Goal: Task Accomplishment & Management: Use online tool/utility

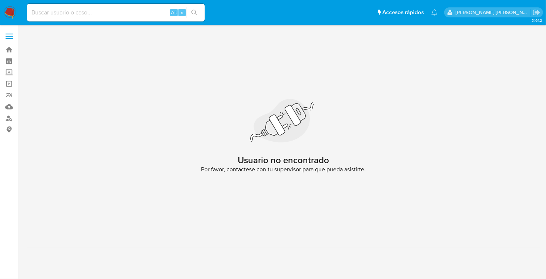
click at [59, 9] on input at bounding box center [116, 13] width 178 height 10
paste input "1691266201"
type input "1691266201"
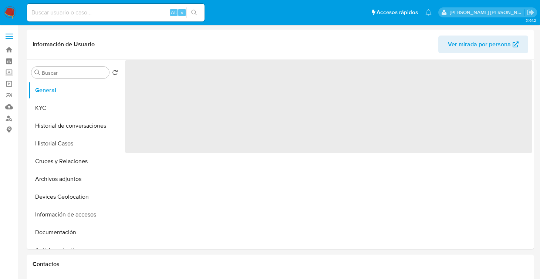
select select "10"
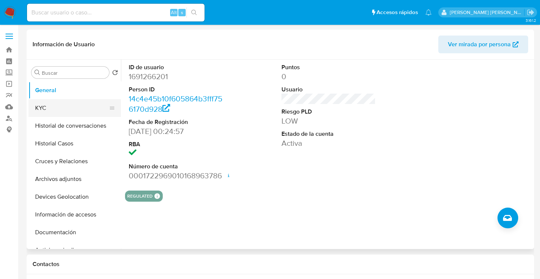
click at [50, 111] on button "KYC" at bounding box center [71, 108] width 87 height 18
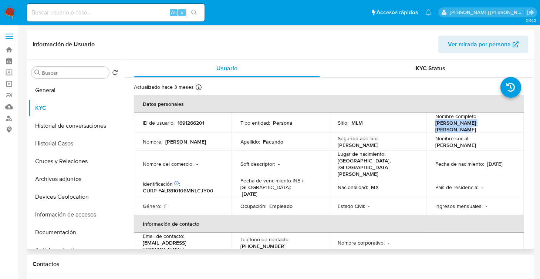
drag, startPoint x: 459, startPoint y: 122, endPoint x: 500, endPoint y: 127, distance: 41.0
click at [500, 127] on td "Nombre completo : Reyna Maria Facundo Leija" at bounding box center [476, 123] width 98 height 20
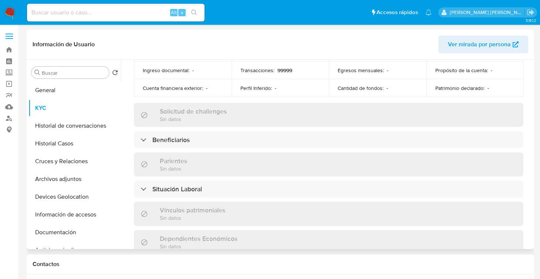
scroll to position [280, 0]
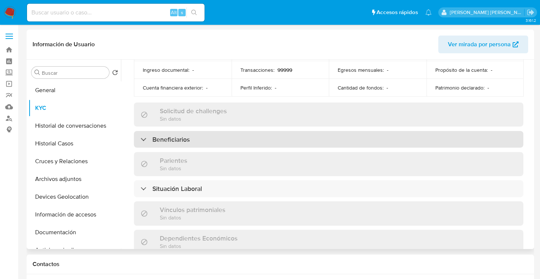
click at [239, 131] on div "Beneficiarios" at bounding box center [329, 139] width 390 height 17
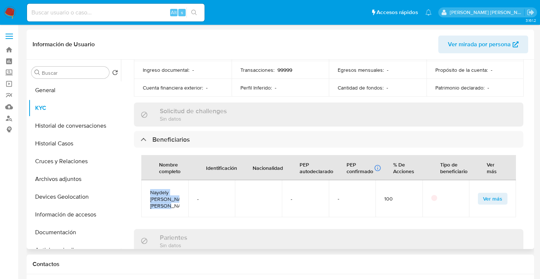
drag, startPoint x: 174, startPoint y: 204, endPoint x: 145, endPoint y: 176, distance: 39.8
click at [145, 180] on td "Naydely nataly Torres facundo" at bounding box center [164, 198] width 47 height 37
copy span "Naydely nataly Torres facundo"
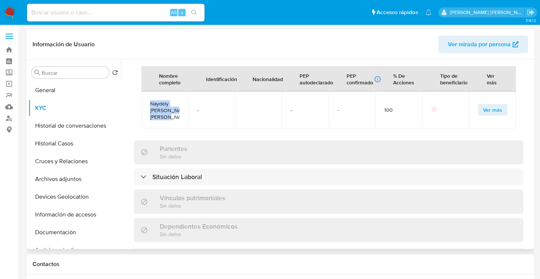
scroll to position [384, 0]
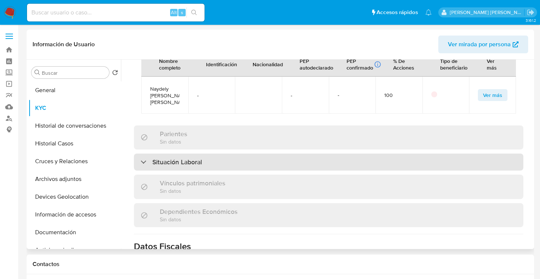
click at [273, 155] on div "Situación Laboral" at bounding box center [329, 162] width 390 height 17
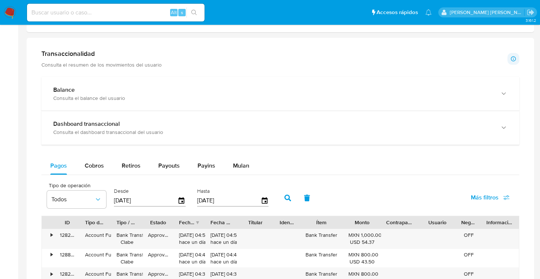
scroll to position [318, 0]
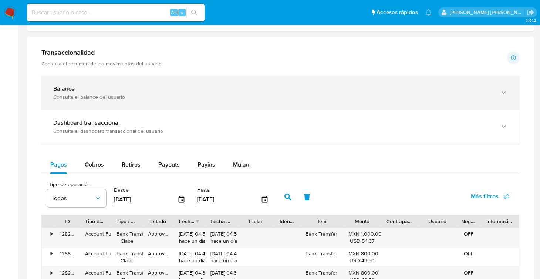
click at [161, 95] on div "Consulta el balance del usuario" at bounding box center [273, 97] width 440 height 7
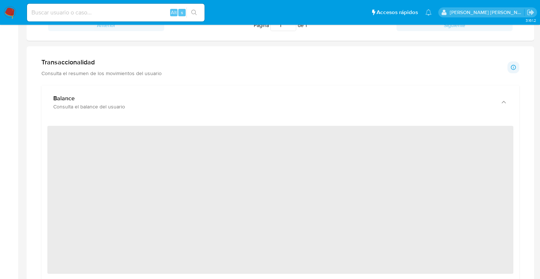
scroll to position [307, 0]
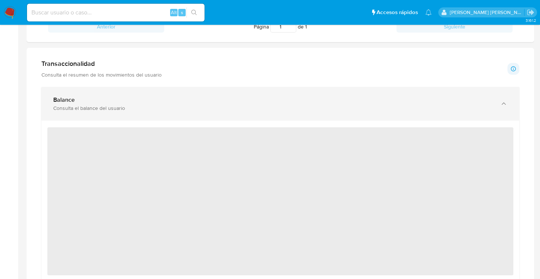
click at [133, 101] on div "Balance" at bounding box center [273, 99] width 440 height 7
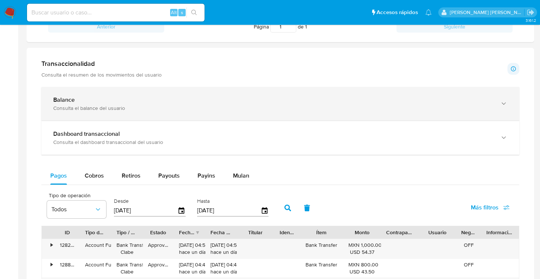
click at [133, 101] on div "Balance" at bounding box center [273, 99] width 440 height 7
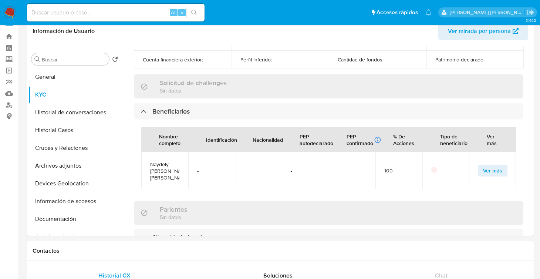
scroll to position [0, 0]
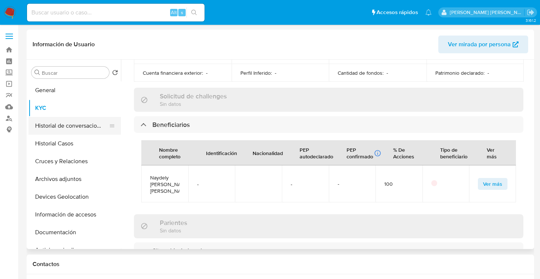
click at [68, 122] on button "Historial de conversaciones" at bounding box center [71, 126] width 87 height 18
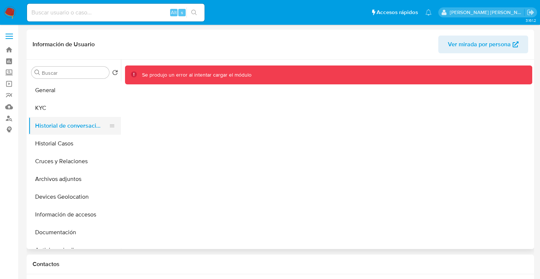
click at [70, 125] on button "Historial de conversaciones" at bounding box center [71, 126] width 87 height 18
click at [70, 122] on button "Historial de conversaciones" at bounding box center [71, 126] width 87 height 18
click at [12, 6] on img at bounding box center [10, 12] width 13 height 13
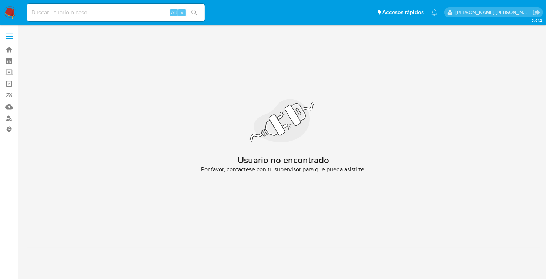
click at [12, 9] on img at bounding box center [10, 12] width 13 height 13
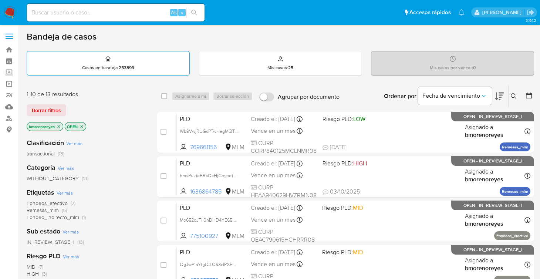
drag, startPoint x: 303, startPoint y: 67, endPoint x: 129, endPoint y: 58, distance: 173.8
click at [129, 58] on div "Casos en bandeja : 253893" at bounding box center [108, 63] width 162 height 24
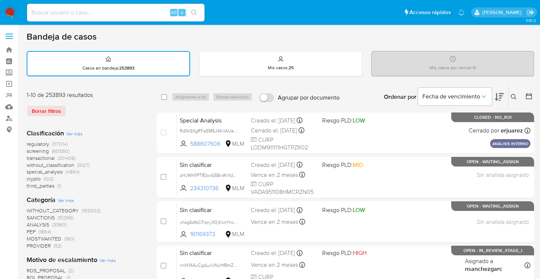
drag, startPoint x: 517, startPoint y: 95, endPoint x: 512, endPoint y: 92, distance: 5.8
drag, startPoint x: 512, startPoint y: 92, endPoint x: 522, endPoint y: 86, distance: 11.6
click at [522, 86] on div at bounding box center [527, 96] width 13 height 23
click at [512, 97] on icon at bounding box center [514, 97] width 6 height 6
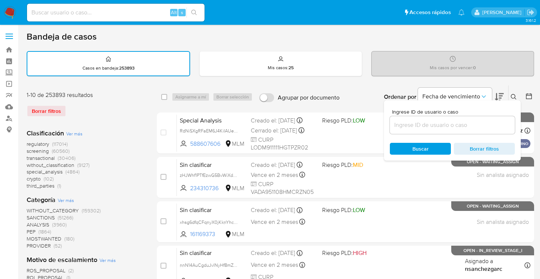
click at [414, 122] on input at bounding box center [452, 125] width 125 height 10
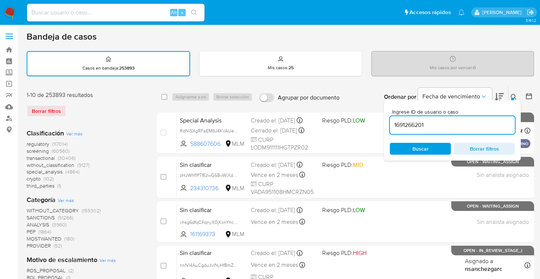
type input "1691266201"
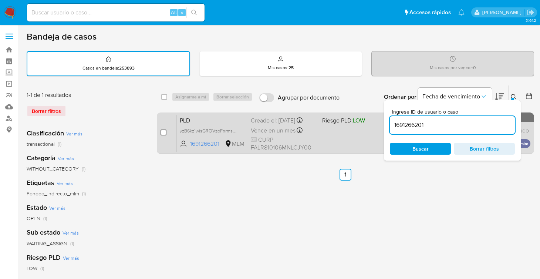
click at [162, 132] on input "checkbox" at bounding box center [164, 133] width 6 height 6
checkbox input "true"
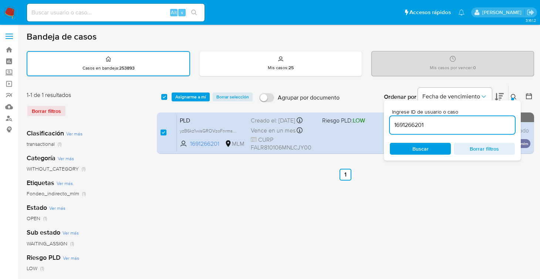
click at [512, 95] on icon at bounding box center [514, 97] width 6 height 6
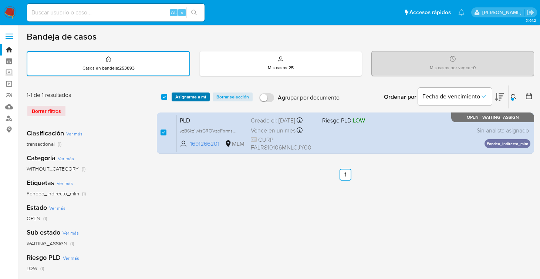
click at [186, 95] on span "Asignarme a mí" at bounding box center [190, 96] width 31 height 7
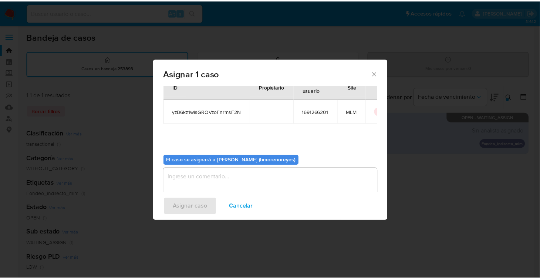
scroll to position [38, 0]
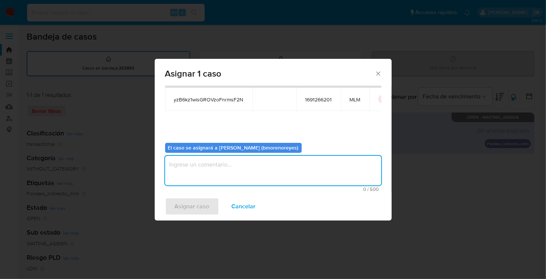
click at [270, 168] on textarea "assign-modal" at bounding box center [273, 171] width 216 height 30
type textarea "A"
type textarea "BMMR"
click at [201, 204] on span "Asignar caso" at bounding box center [192, 206] width 35 height 16
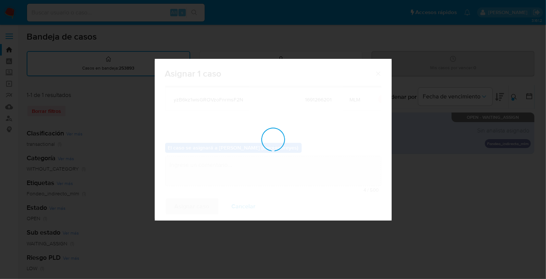
checkbox input "false"
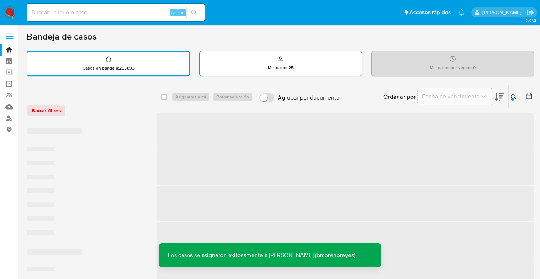
click at [313, 70] on div "Mis casos : 25" at bounding box center [281, 63] width 162 height 24
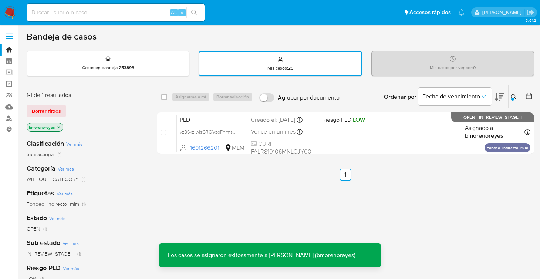
click at [511, 100] on button at bounding box center [515, 97] width 12 height 9
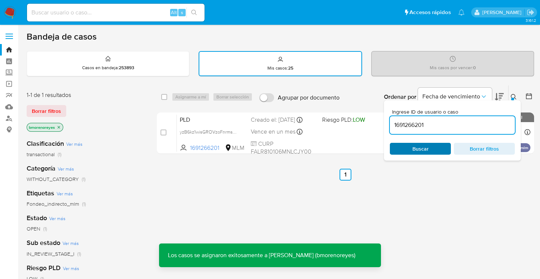
click at [423, 149] on span "Buscar" at bounding box center [421, 149] width 16 height 12
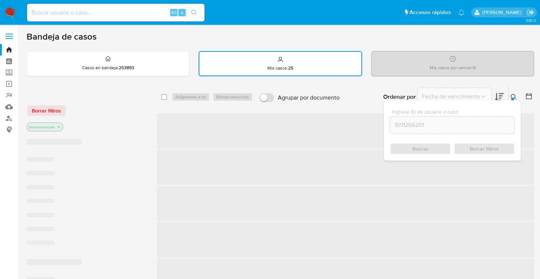
click at [359, 140] on span "‌" at bounding box center [345, 131] width 377 height 36
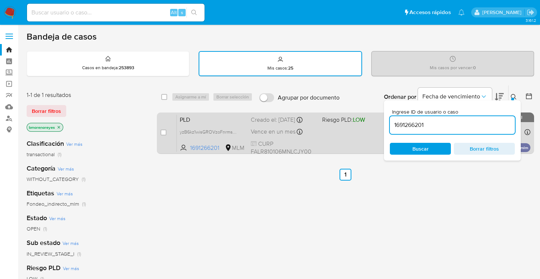
click at [313, 141] on span "CURP FALR810106MNLCJY00" at bounding box center [283, 148] width 65 height 16
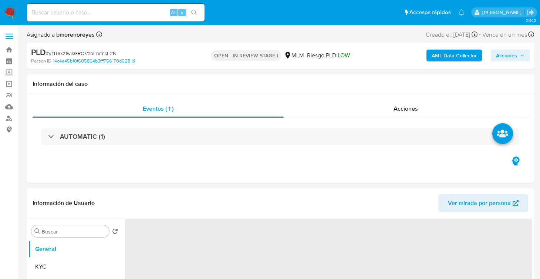
select select "10"
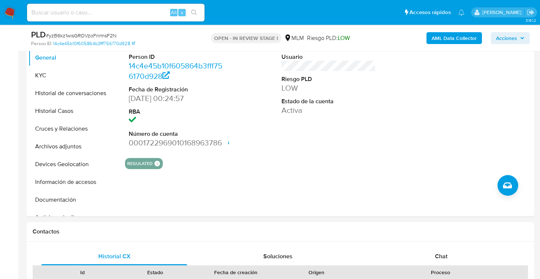
scroll to position [177, 0]
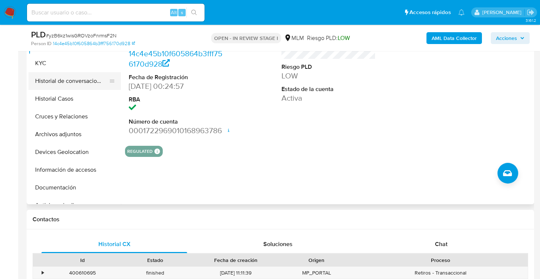
click at [73, 79] on button "Historial de conversaciones" at bounding box center [71, 81] width 87 height 18
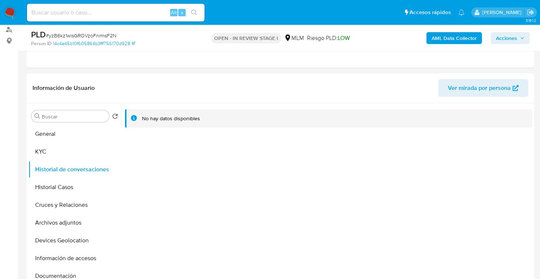
scroll to position [90, 0]
click at [54, 184] on button "Historial Casos" at bounding box center [71, 186] width 87 height 18
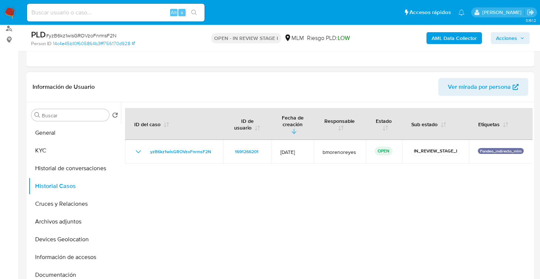
drag, startPoint x: 121, startPoint y: 169, endPoint x: 118, endPoint y: 187, distance: 18.0
click at [118, 187] on div "Buscar Volver al orden por defecto General KYC Historial de conversaciones Hist…" at bounding box center [280, 196] width 504 height 189
click at [66, 215] on button "Archivos adjuntos" at bounding box center [71, 222] width 87 height 18
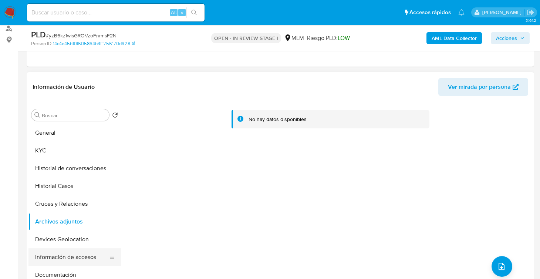
click at [79, 256] on button "Información de accesos" at bounding box center [71, 257] width 87 height 18
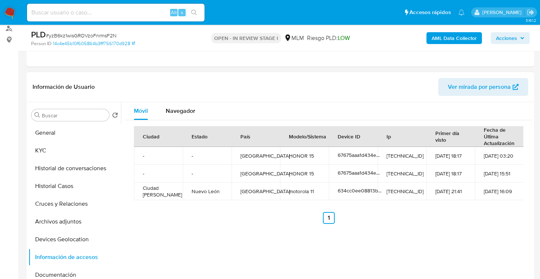
click at [393, 228] on div "Ciudad Estado País Modelo/Sistema Device ID Ip Primer día visto Fecha de Última…" at bounding box center [328, 175] width 407 height 110
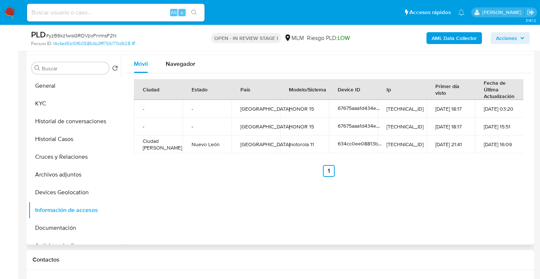
scroll to position [149, 0]
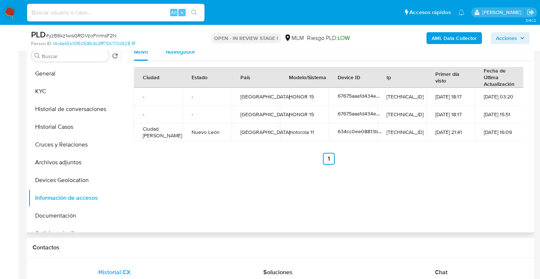
click at [174, 53] on span "Navegador" at bounding box center [181, 51] width 30 height 9
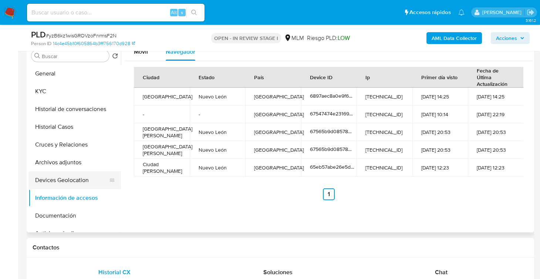
click at [68, 180] on button "Devices Geolocation" at bounding box center [71, 180] width 87 height 18
